Goal: Navigation & Orientation: Find specific page/section

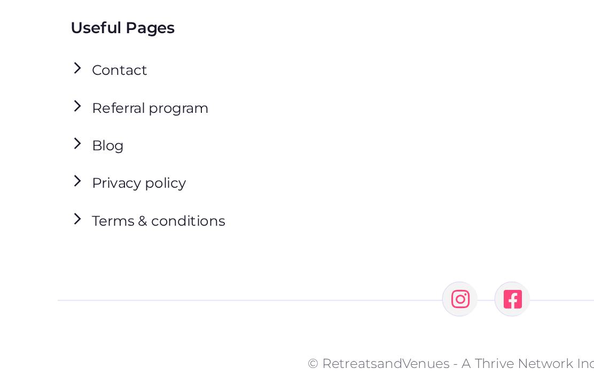
scroll to position [748, 0]
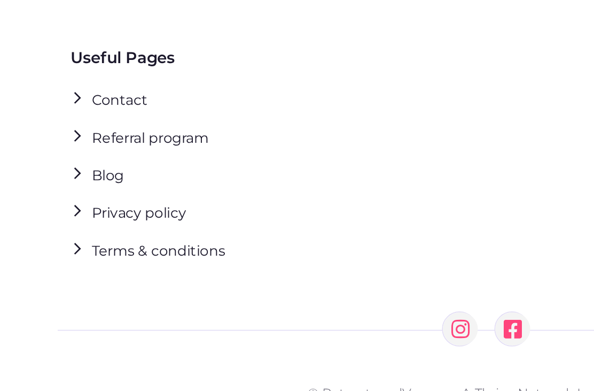
click at [75, 189] on link "Referral program" at bounding box center [85, 196] width 84 height 14
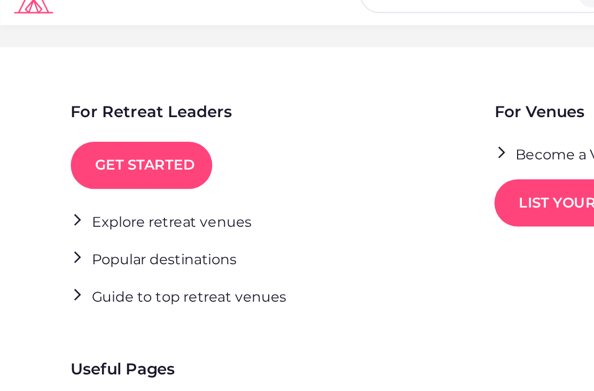
scroll to position [640, 0]
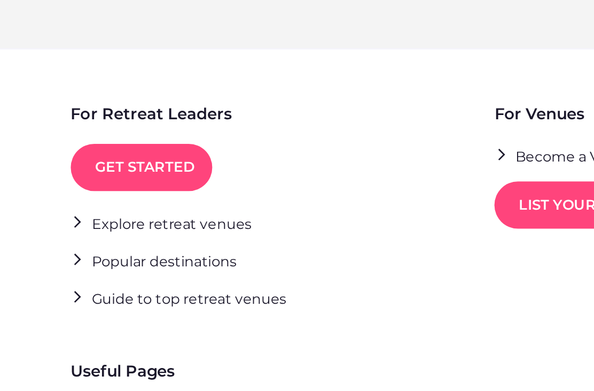
click at [83, 157] on link "Explore retreat venues" at bounding box center [98, 164] width 111 height 14
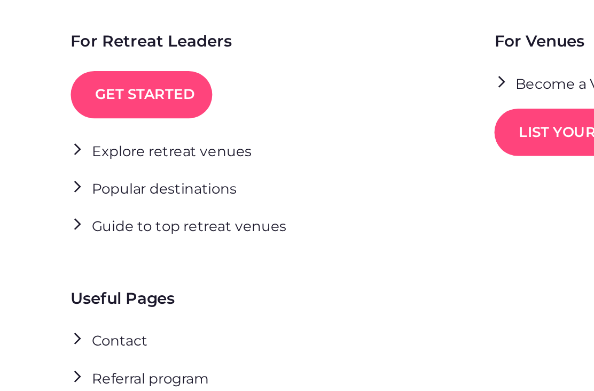
scroll to position [582, 0]
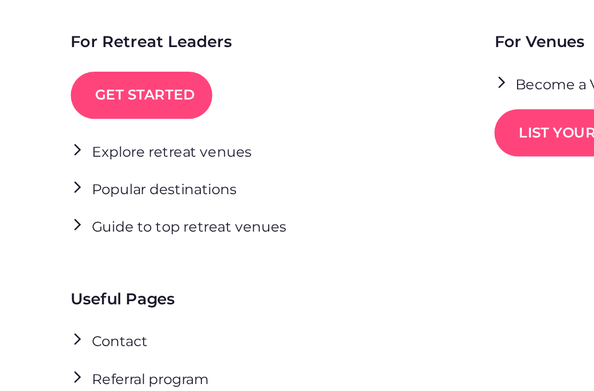
click at [82, 238] on link "Popular destinations" at bounding box center [94, 245] width 102 height 14
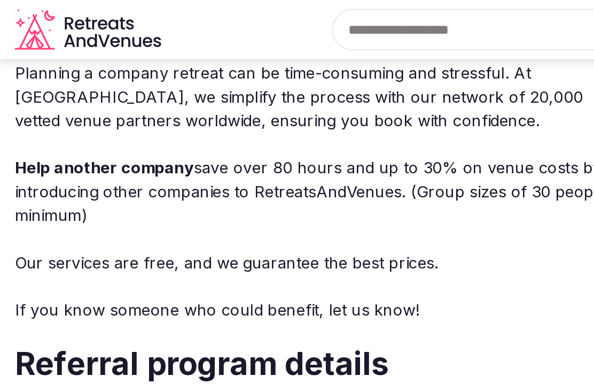
scroll to position [99, 0]
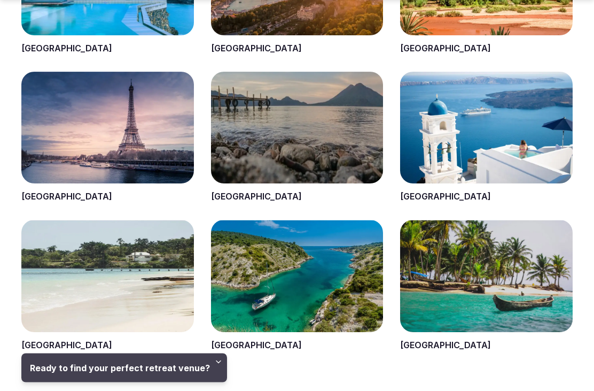
scroll to position [1000, 0]
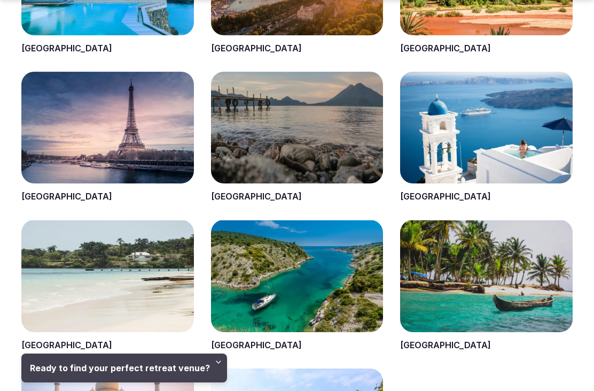
click at [33, 201] on span at bounding box center [107, 137] width 173 height 131
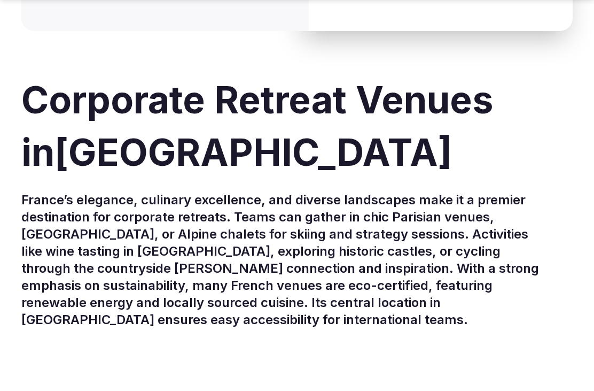
scroll to position [241, 0]
